Goal: Information Seeking & Learning: Learn about a topic

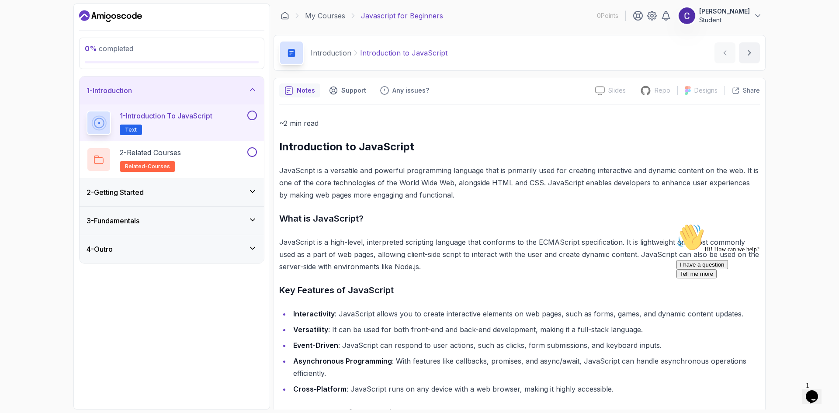
click at [253, 189] on icon at bounding box center [252, 191] width 9 height 9
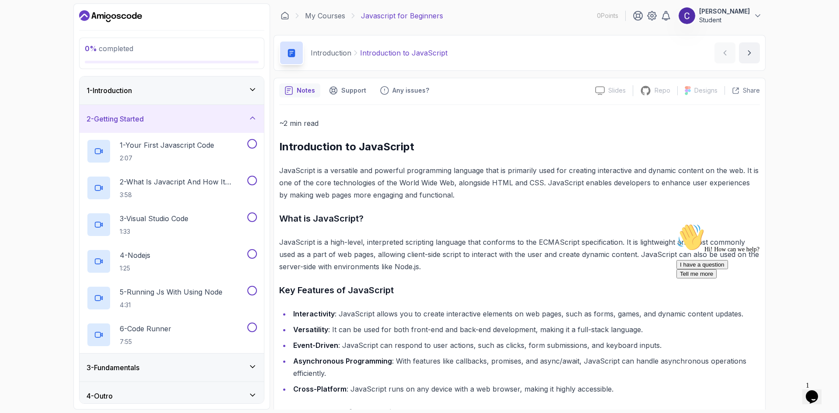
click at [257, 123] on div "2 - Getting Started" at bounding box center [172, 119] width 184 height 28
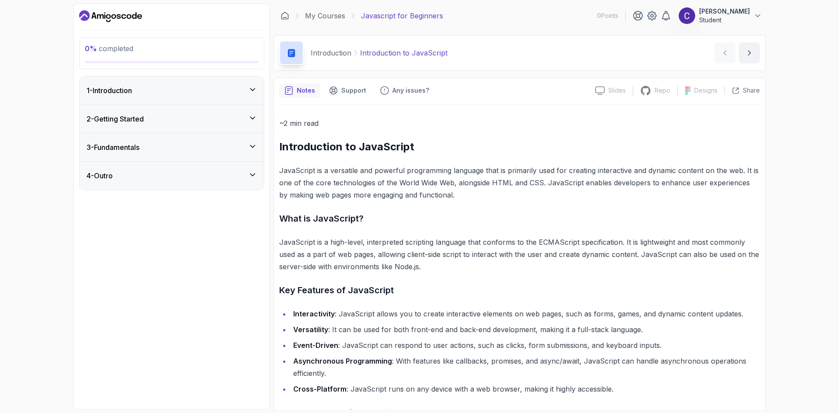
click at [260, 89] on div "1 - Introduction" at bounding box center [172, 91] width 184 height 28
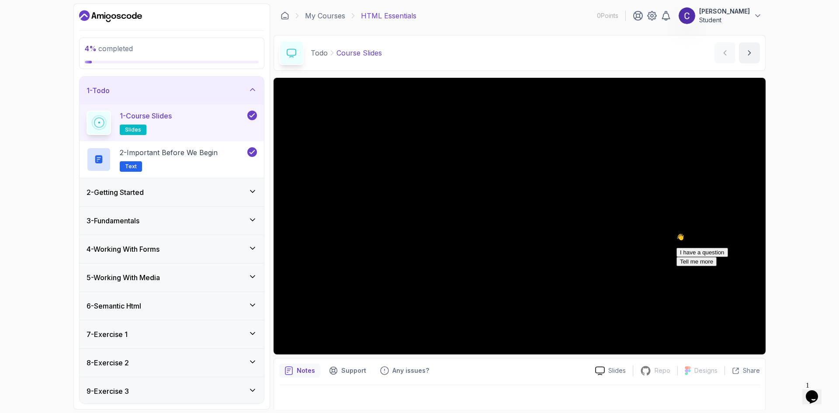
click at [240, 216] on div "3 - Fundamentals" at bounding box center [172, 221] width 170 height 10
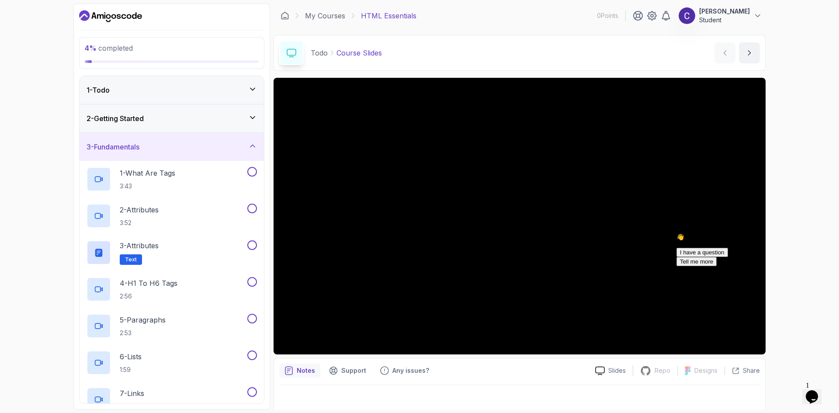
click at [260, 146] on div "3 - Fundamentals" at bounding box center [172, 147] width 184 height 28
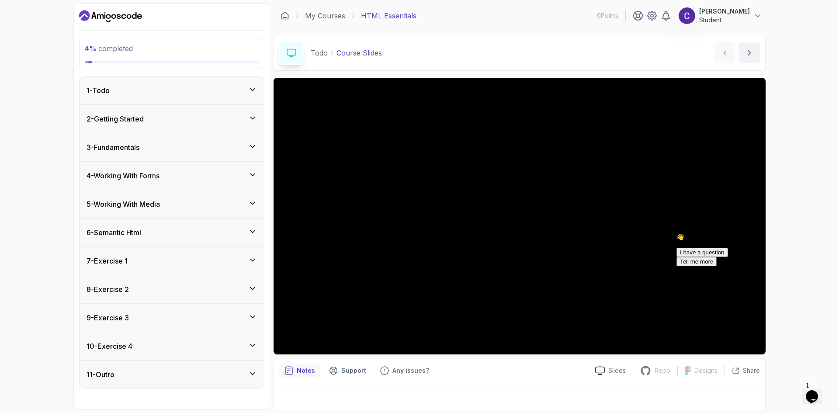
click at [254, 124] on div "2 - Getting Started" at bounding box center [172, 119] width 184 height 28
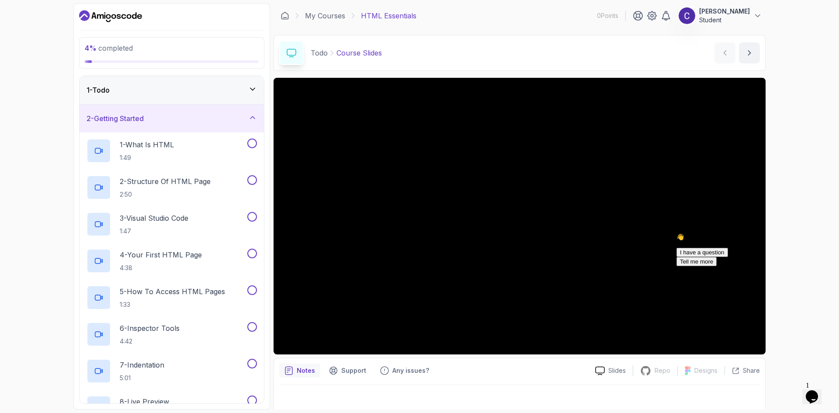
click at [257, 85] on div "1 - Todo" at bounding box center [172, 90] width 184 height 28
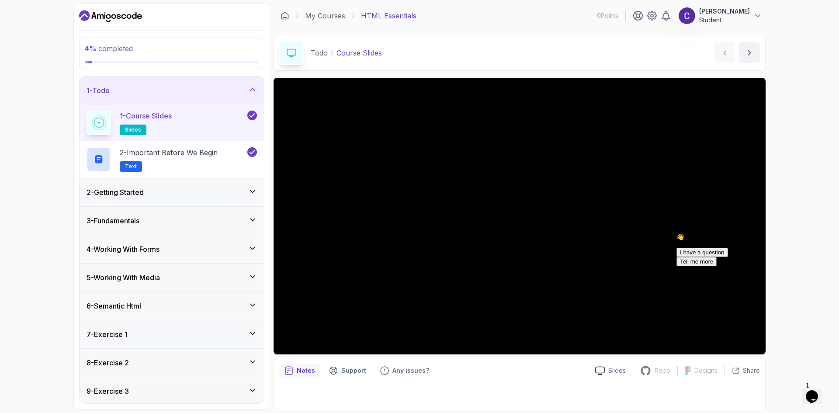
click at [257, 84] on div "1 - Todo" at bounding box center [172, 91] width 184 height 28
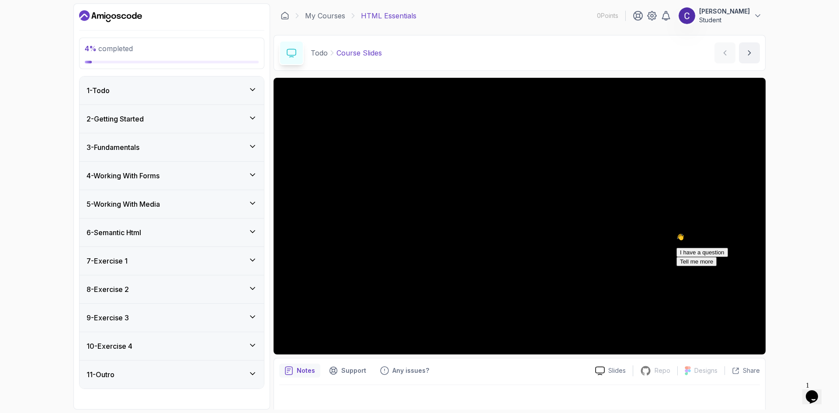
click at [262, 119] on div "2 - Getting Started" at bounding box center [172, 119] width 184 height 28
